Goal: Task Accomplishment & Management: Complete application form

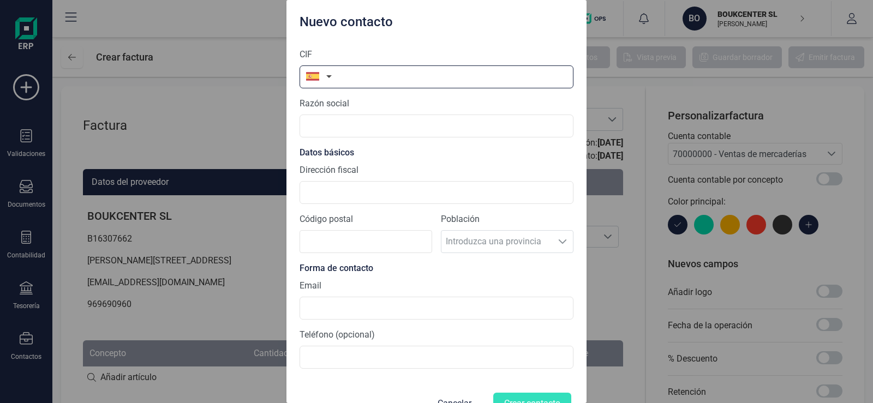
click at [369, 76] on input "text" at bounding box center [436, 76] width 274 height 23
click at [380, 76] on input "text" at bounding box center [436, 76] width 274 height 23
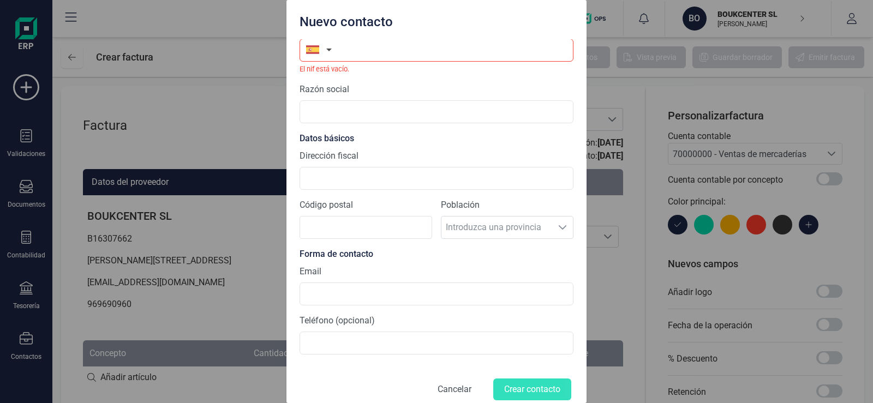
click at [458, 376] on form "CIF El nif está vacío. Razón social Datos básicos Dirección fiscal Código posta…" at bounding box center [436, 208] width 274 height 390
click at [451, 392] on button "Cancelar" at bounding box center [454, 389] width 60 height 26
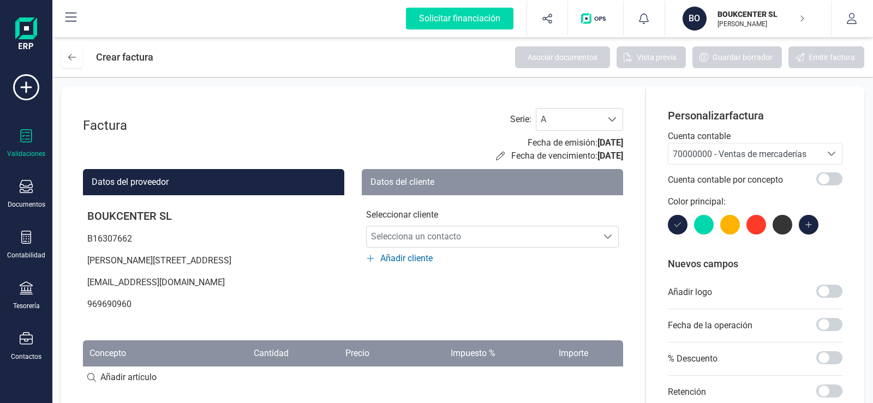
click at [25, 136] on icon at bounding box center [26, 135] width 13 height 13
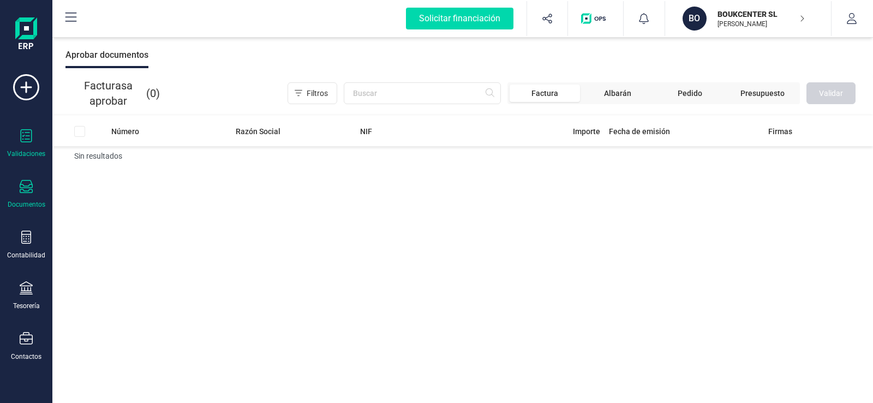
click at [26, 187] on icon at bounding box center [26, 186] width 13 height 13
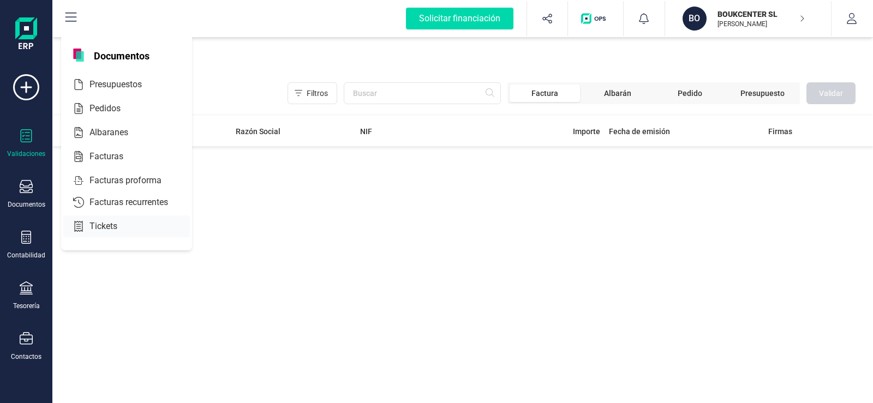
click at [96, 224] on span "Tickets" at bounding box center [111, 226] width 52 height 13
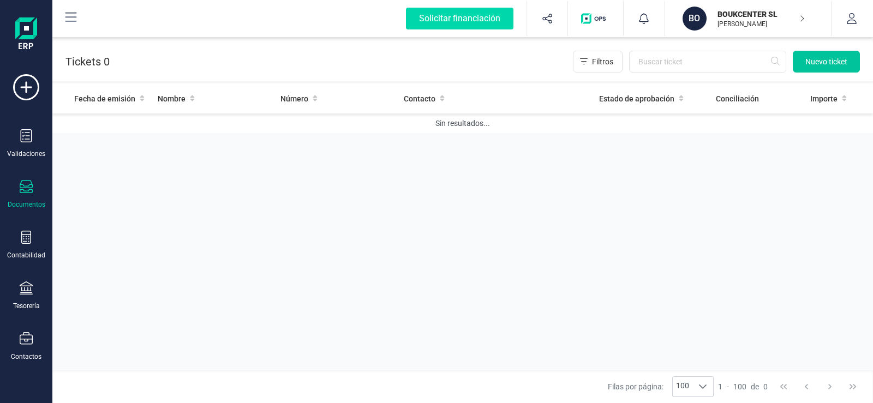
click at [813, 63] on span "Nuevo ticket" at bounding box center [826, 61] width 42 height 11
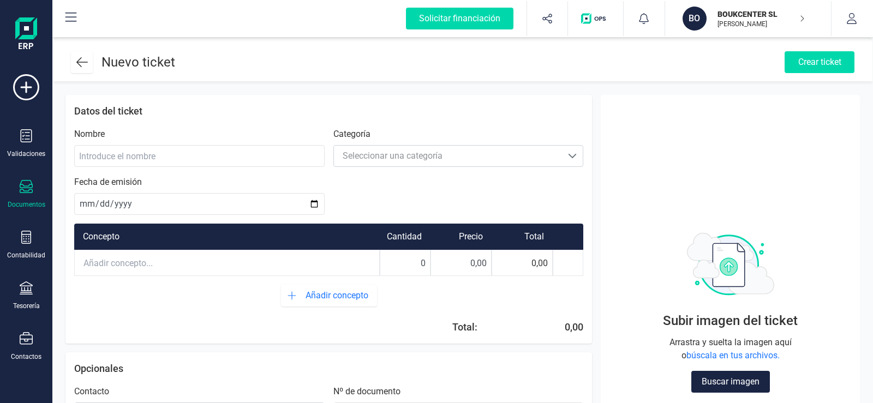
click at [25, 186] on icon at bounding box center [26, 186] width 13 height 13
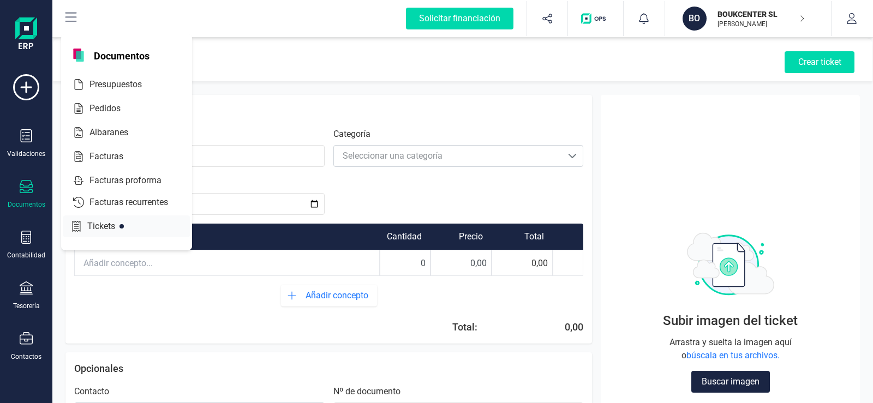
click at [105, 225] on span "Tickets" at bounding box center [109, 226] width 52 height 13
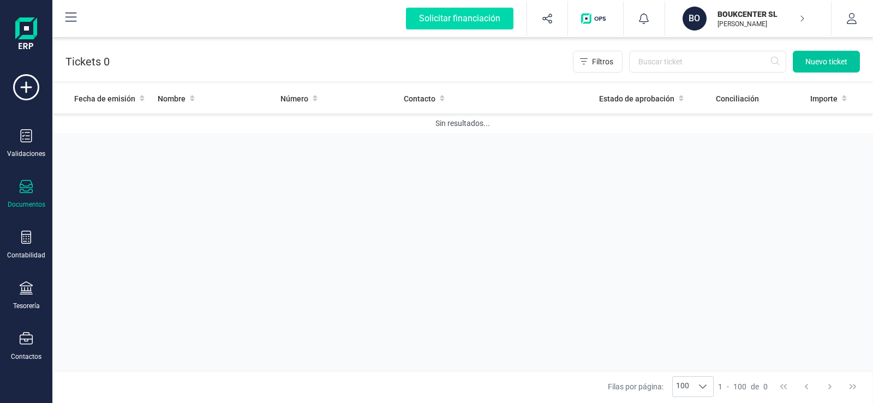
click at [813, 63] on span "Nuevo ticket" at bounding box center [826, 61] width 42 height 11
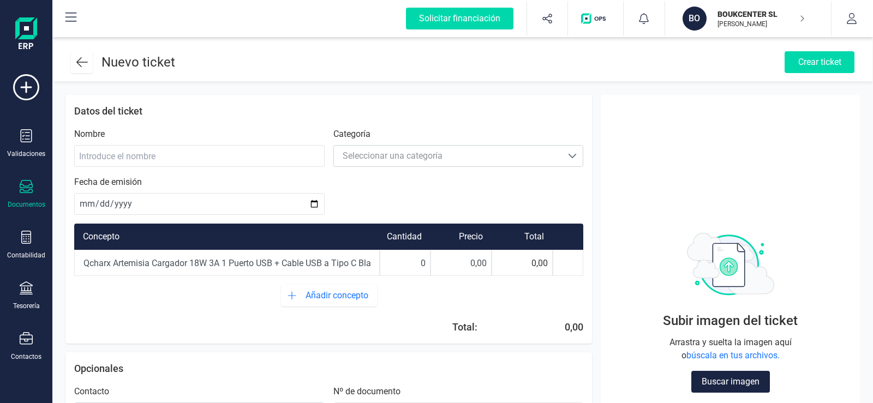
click at [531, 263] on div "0,00" at bounding box center [522, 263] width 61 height 26
click at [525, 264] on div "0,00" at bounding box center [522, 263] width 61 height 26
click at [473, 271] on input "0,00" at bounding box center [461, 263] width 60 height 24
click at [467, 266] on input "0,00" at bounding box center [461, 263] width 60 height 24
click at [485, 266] on input "0,00" at bounding box center [461, 263] width 60 height 24
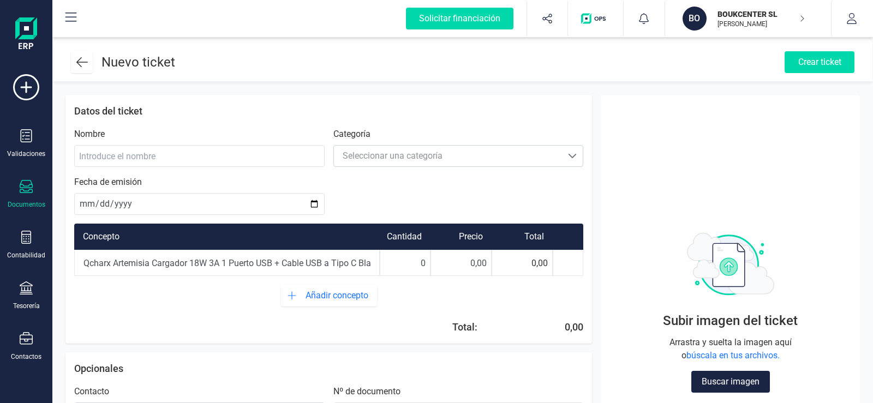
click at [425, 267] on input "0" at bounding box center [405, 263] width 50 height 24
type input "1"
click at [472, 270] on input "0,00" at bounding box center [461, 263] width 60 height 24
click at [475, 267] on input "0,00" at bounding box center [461, 263] width 60 height 24
click at [472, 266] on input "0,00" at bounding box center [461, 263] width 60 height 24
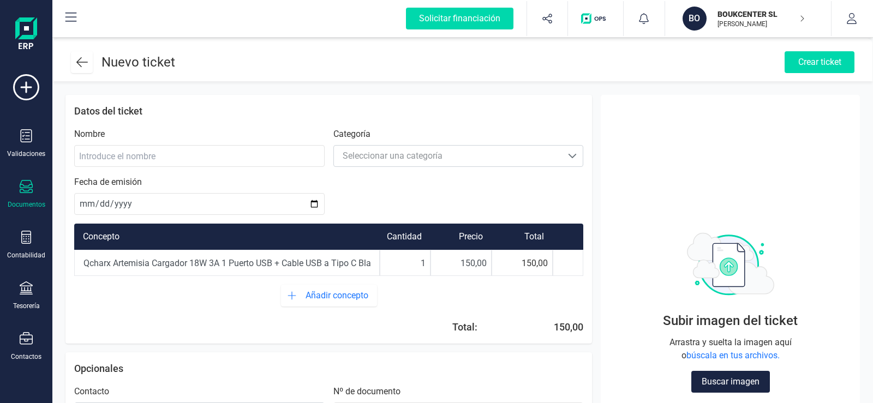
click at [475, 264] on input "150,00" at bounding box center [461, 263] width 60 height 24
type input "15,00"
click at [109, 157] on input at bounding box center [199, 156] width 250 height 22
click at [188, 157] on input at bounding box center [199, 156] width 250 height 22
type input "cargador"
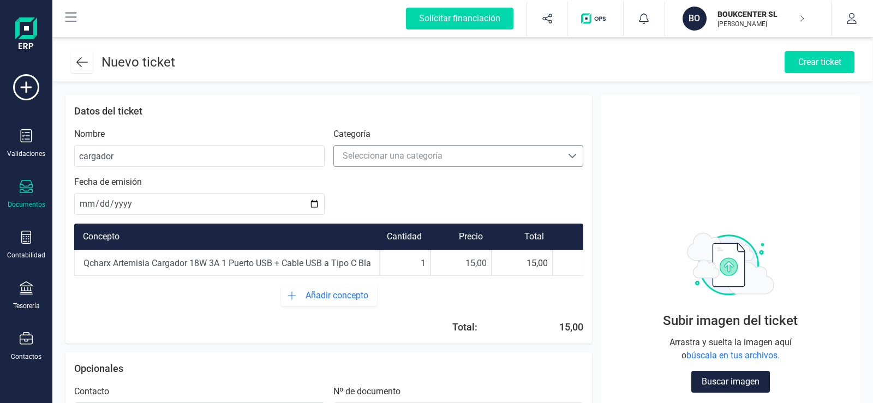
click at [570, 156] on span at bounding box center [572, 156] width 9 height 9
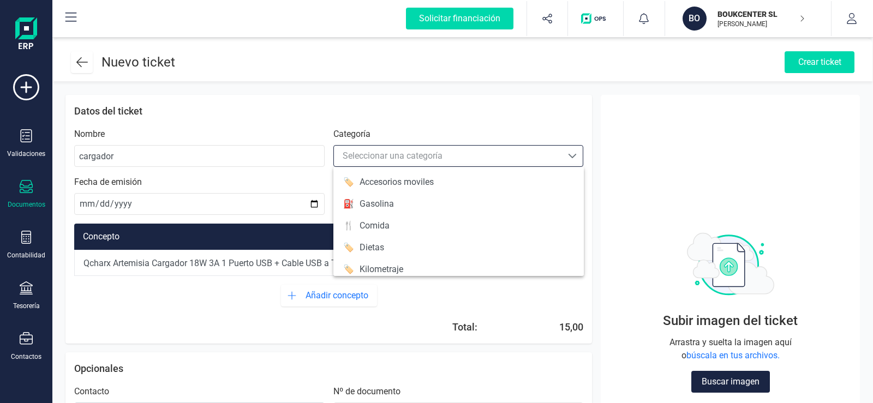
scroll to position [7, 48]
click at [431, 183] on div "Accesorios moviles" at bounding box center [396, 182] width 74 height 13
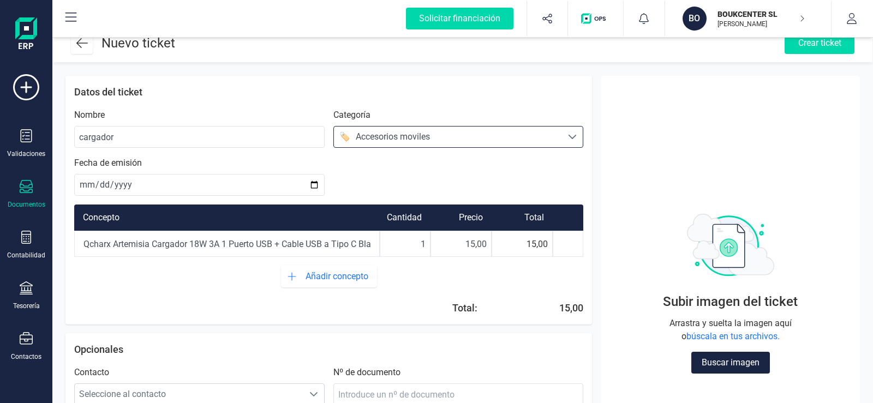
scroll to position [14, 0]
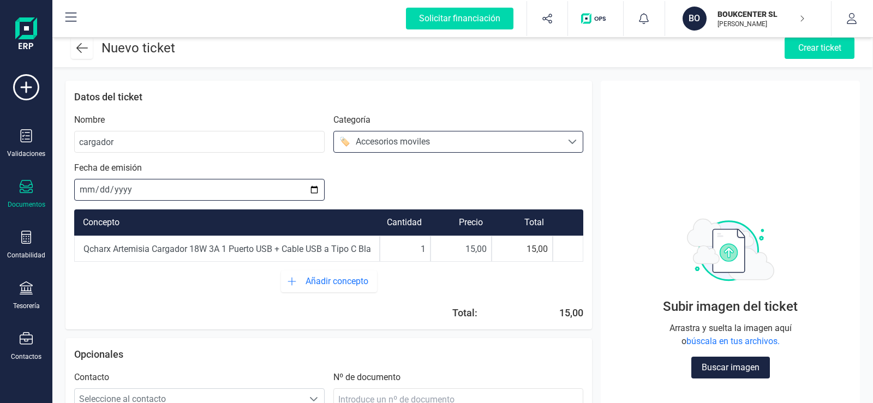
click at [314, 188] on input "date" at bounding box center [199, 190] width 250 height 22
type input "[DATE]"
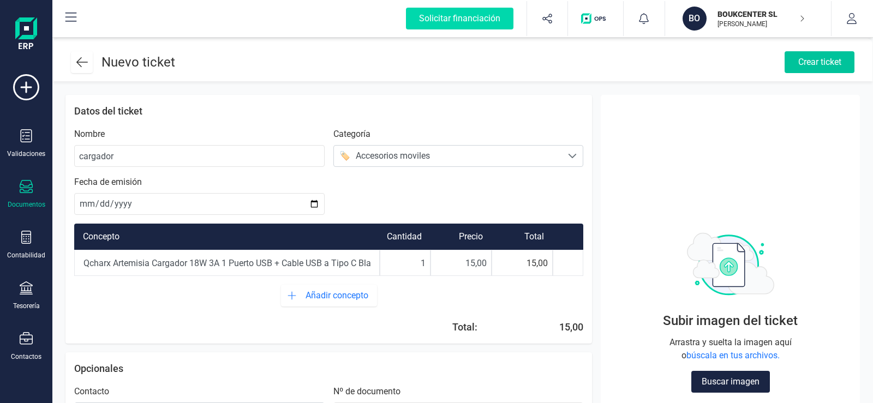
click at [812, 63] on div "Crear ticket" at bounding box center [819, 62] width 70 height 22
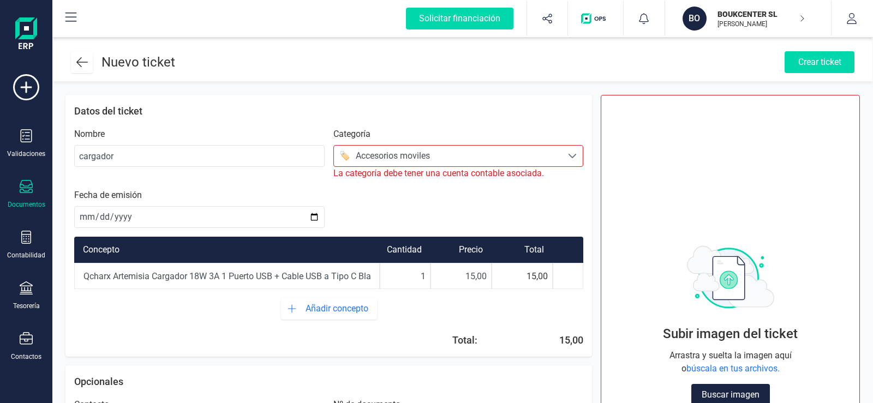
click at [576, 158] on span at bounding box center [572, 156] width 9 height 9
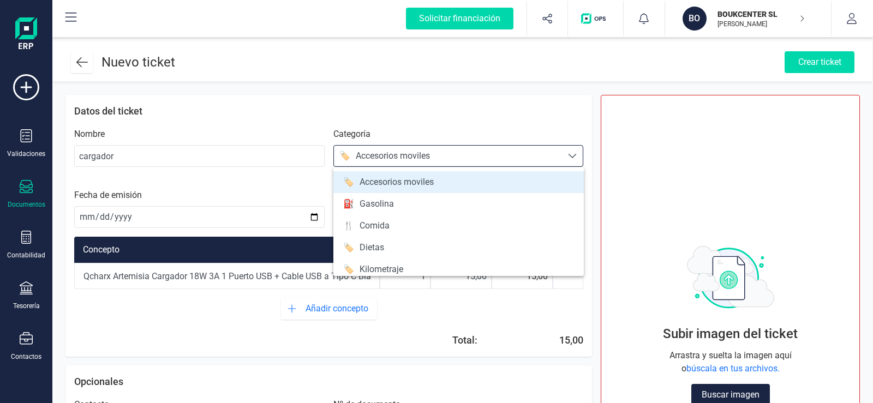
click at [413, 180] on div "Accesorios moviles" at bounding box center [396, 182] width 74 height 13
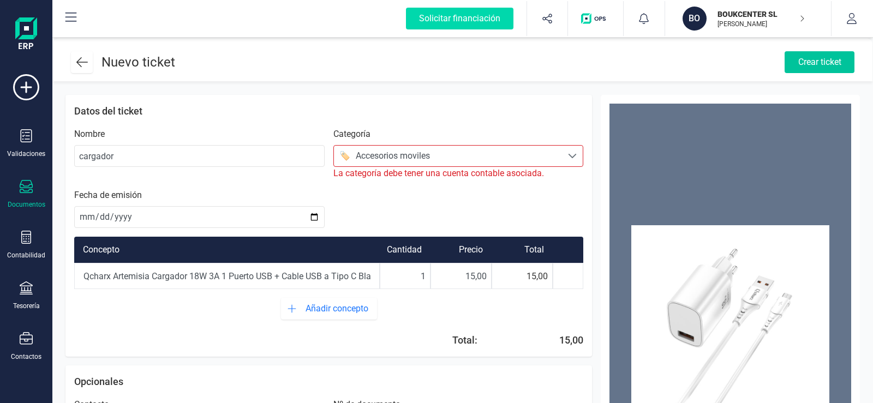
click at [818, 62] on div "Crear ticket" at bounding box center [819, 62] width 70 height 22
click at [577, 154] on span at bounding box center [572, 156] width 9 height 9
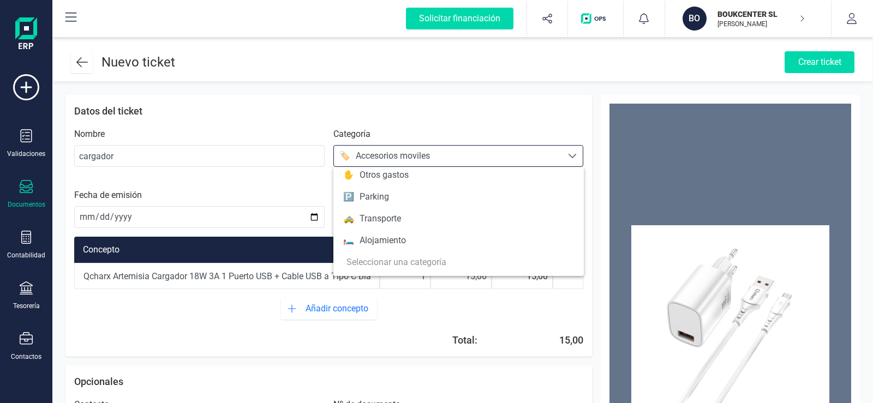
scroll to position [118, 0]
click at [454, 92] on div "Ticket 21.20 KB Datos del ticket Nombre cargador Categoría Seleccionar una cate…" at bounding box center [462, 324] width 820 height 484
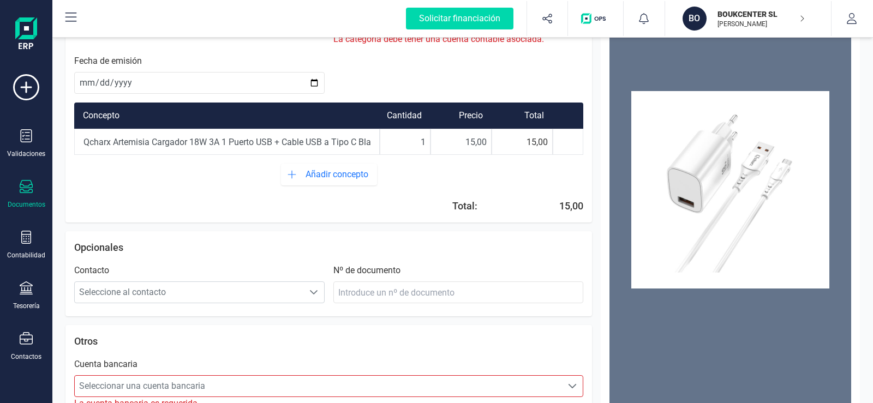
scroll to position [136, 0]
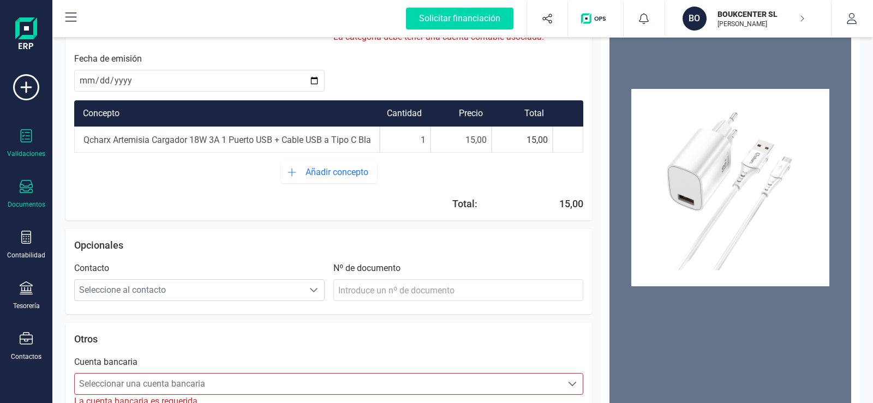
click at [23, 133] on icon at bounding box center [26, 135] width 11 height 13
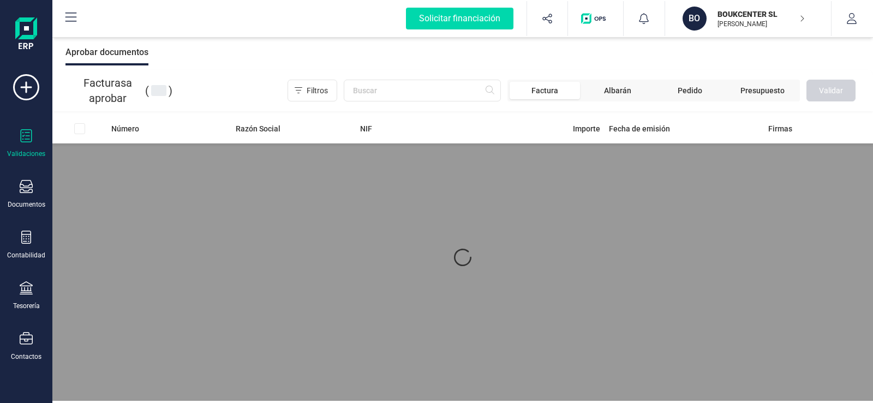
scroll to position [3, 0]
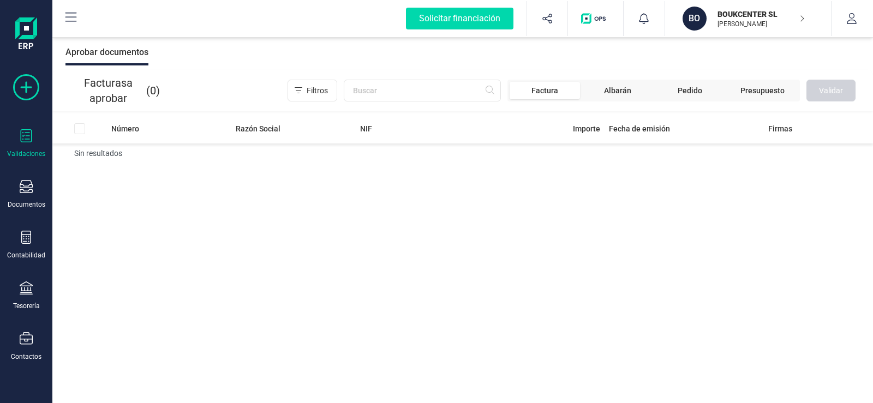
click at [26, 92] on icon at bounding box center [26, 87] width 26 height 26
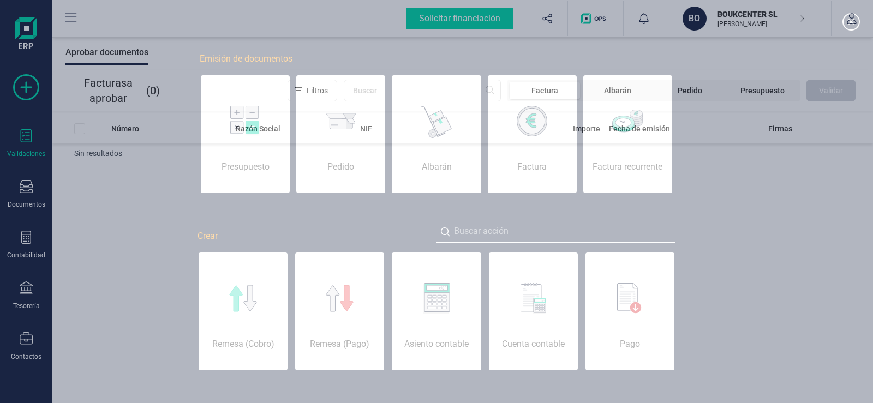
scroll to position [0, 55]
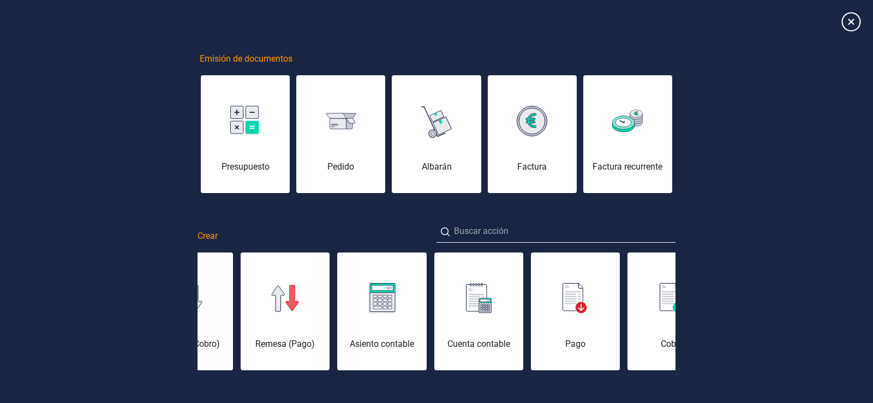
click at [846, 21] on icon at bounding box center [850, 21] width 19 height 19
